Goal: Transaction & Acquisition: Purchase product/service

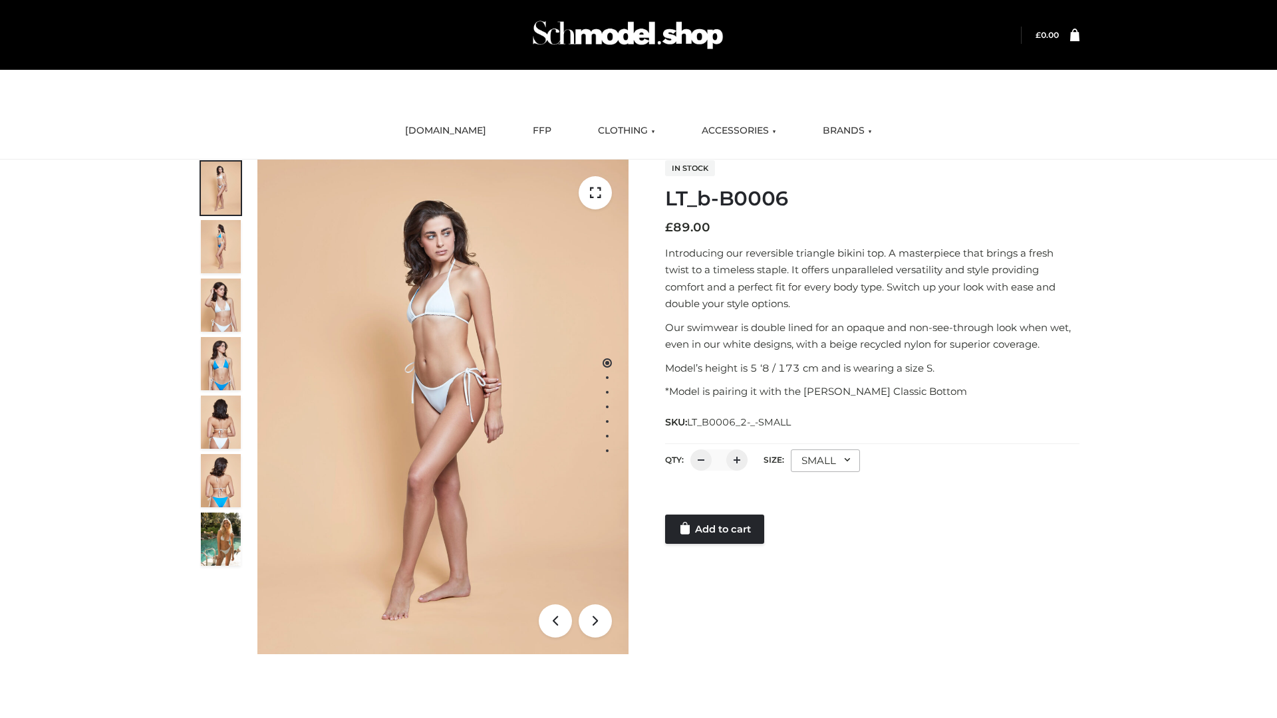
click at [716, 530] on link "Add to cart" at bounding box center [714, 529] width 99 height 29
